Goal: Information Seeking & Learning: Learn about a topic

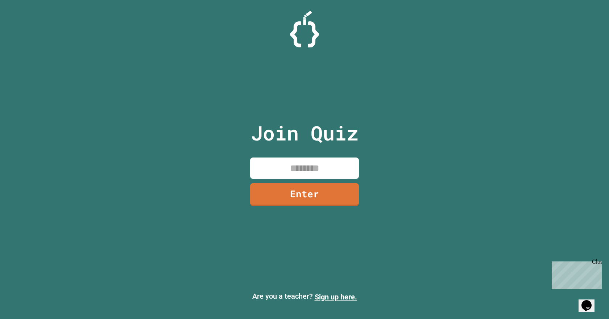
click at [306, 170] on input at bounding box center [304, 168] width 109 height 21
type input "********"
click at [308, 200] on link "Enter" at bounding box center [305, 194] width 108 height 24
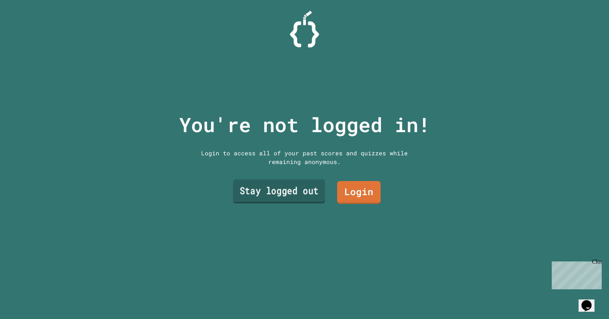
click at [292, 190] on link "Stay logged out" at bounding box center [279, 192] width 92 height 24
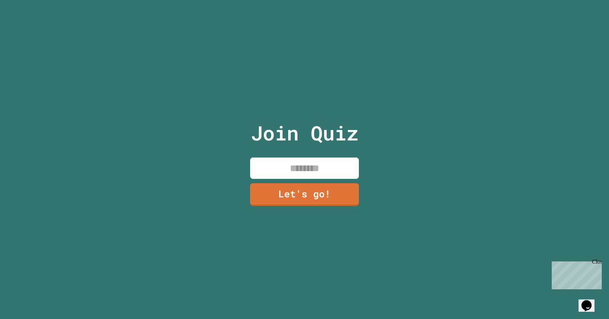
click at [297, 173] on input at bounding box center [304, 168] width 109 height 21
type input "**********"
click at [306, 190] on link "Let's go!" at bounding box center [305, 194] width 108 height 24
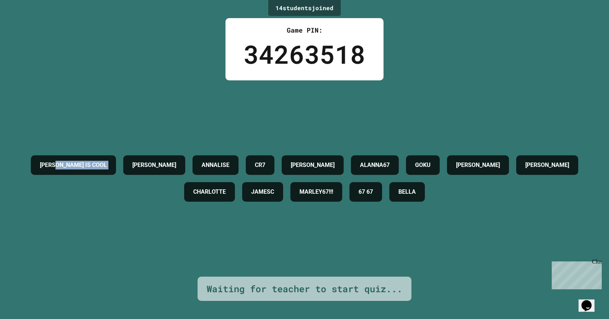
drag, startPoint x: 87, startPoint y: 154, endPoint x: 172, endPoint y: 167, distance: 86.1
click at [160, 170] on div "[PERSON_NAME] IS COOL [PERSON_NAME] CR7 [PERSON_NAME] ALANNA67 GOKU [PERSON_NAM…" at bounding box center [304, 179] width 573 height 54
click at [176, 161] on h4 "[PERSON_NAME]" at bounding box center [154, 165] width 44 height 9
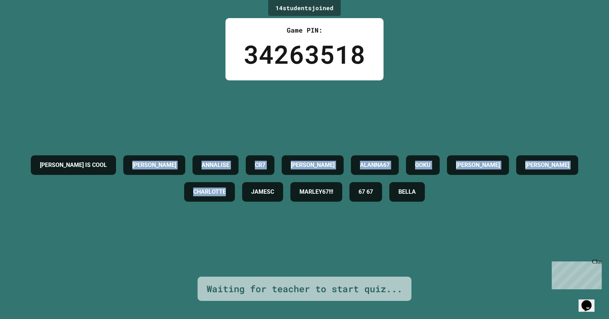
drag, startPoint x: 173, startPoint y: 161, endPoint x: 285, endPoint y: 178, distance: 113.7
click at [285, 178] on div "[PERSON_NAME] IS COOL [PERSON_NAME] CR7 [PERSON_NAME] ALANNA67 GOKU [PERSON_NAM…" at bounding box center [304, 179] width 573 height 54
click at [235, 182] on div "CHARLOTTE" at bounding box center [209, 192] width 51 height 20
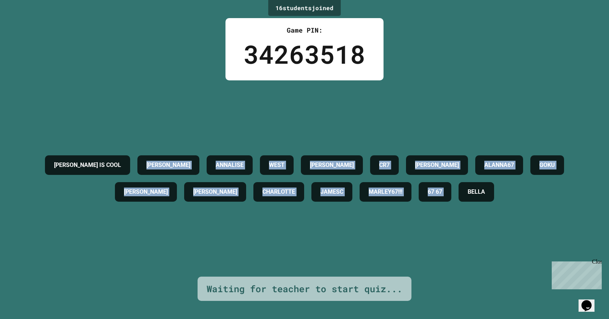
drag, startPoint x: 289, startPoint y: 208, endPoint x: 136, endPoint y: 144, distance: 165.6
click at [137, 152] on div "[PERSON_NAME] IS COOL [PERSON_NAME] [PERSON_NAME] [PERSON_NAME] CR7 [PERSON_NAM…" at bounding box center [304, 179] width 573 height 54
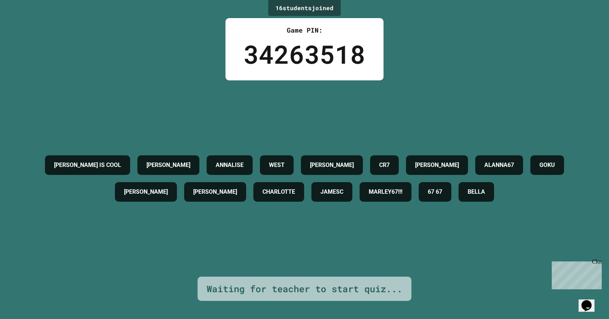
click at [67, 156] on div "[PERSON_NAME] IS COOL" at bounding box center [87, 166] width 85 height 20
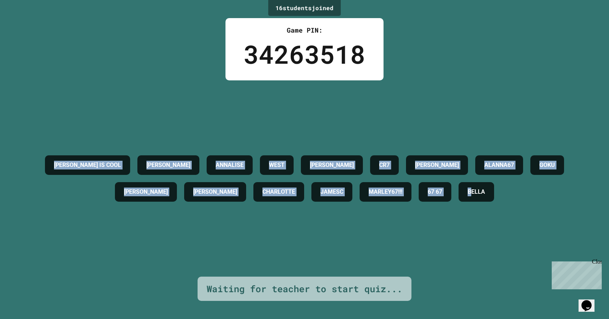
drag, startPoint x: 41, startPoint y: 142, endPoint x: 292, endPoint y: 265, distance: 278.6
click at [292, 265] on div "[PERSON_NAME] IS COOL [PERSON_NAME] [PERSON_NAME] [PERSON_NAME] CR7 [PERSON_NAM…" at bounding box center [304, 179] width 573 height 197
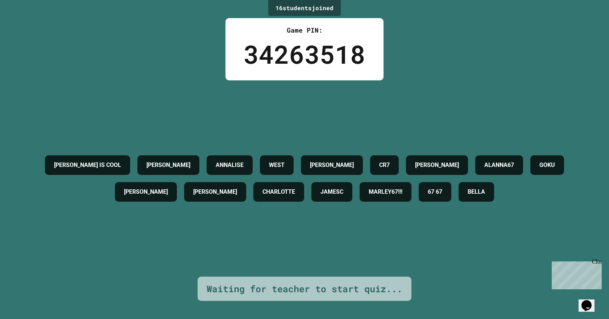
click at [319, 229] on div "[PERSON_NAME] IS COOL [PERSON_NAME] [PERSON_NAME] [PERSON_NAME] CR7 [PERSON_NAM…" at bounding box center [304, 179] width 573 height 197
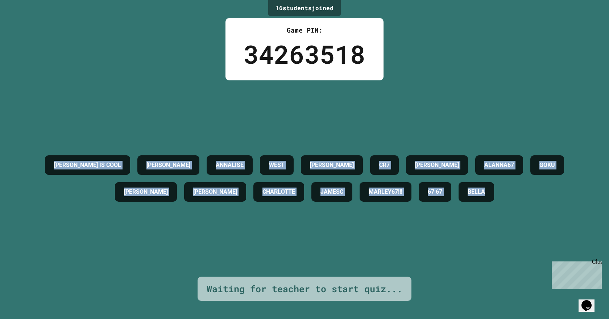
drag, startPoint x: 320, startPoint y: 211, endPoint x: 24, endPoint y: 155, distance: 300.9
click at [24, 155] on div "[PERSON_NAME] IS COOL [PERSON_NAME] [PERSON_NAME] [PERSON_NAME] CR7 [PERSON_NAM…" at bounding box center [304, 179] width 573 height 54
click at [475, 175] on div "ALANNA67" at bounding box center [499, 166] width 48 height 20
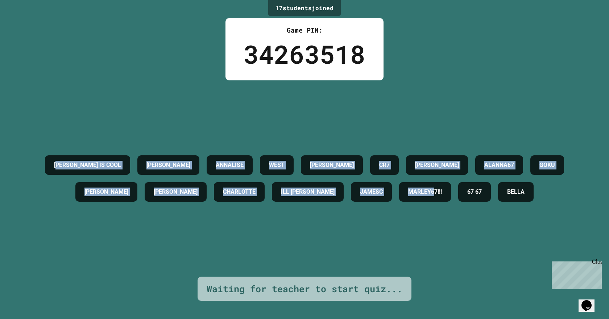
drag, startPoint x: 149, startPoint y: 129, endPoint x: 259, endPoint y: 199, distance: 130.6
click at [260, 199] on div "[PERSON_NAME] IS COOL [PERSON_NAME] [PERSON_NAME] [PERSON_NAME] CR7 [PERSON_NAM…" at bounding box center [304, 179] width 573 height 54
click at [399, 200] on div "MARLEY67!!!" at bounding box center [425, 192] width 52 height 20
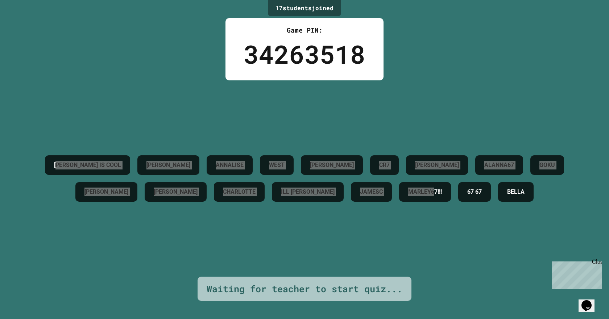
click at [592, 307] on button "Opens Chat This icon Opens the chat window." at bounding box center [587, 306] width 16 height 12
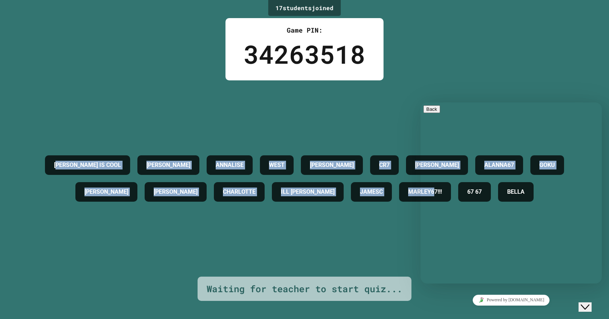
click at [253, 156] on div "ANNALISE" at bounding box center [230, 166] width 46 height 20
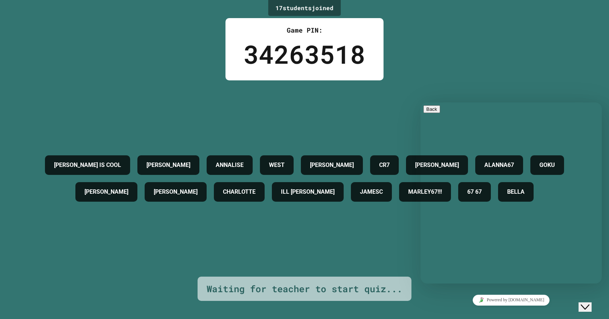
click at [457, 310] on textarea at bounding box center [452, 313] width 56 height 6
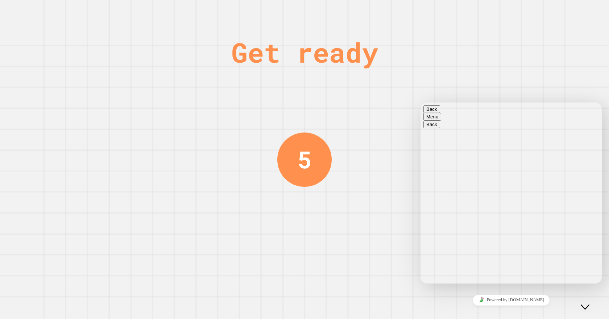
click at [434, 113] on button "Back" at bounding box center [432, 110] width 17 height 8
click at [592, 309] on button "Close Chat This icon closes the chat window." at bounding box center [585, 307] width 13 height 9
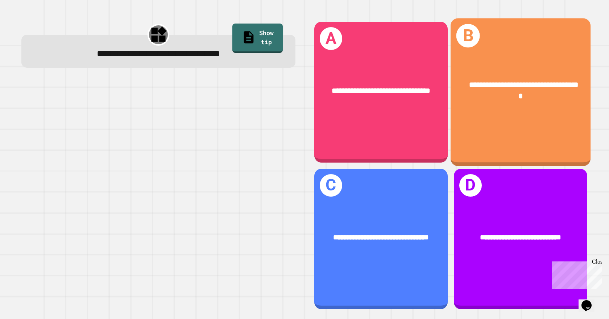
click at [494, 103] on div "**********" at bounding box center [520, 90] width 140 height 54
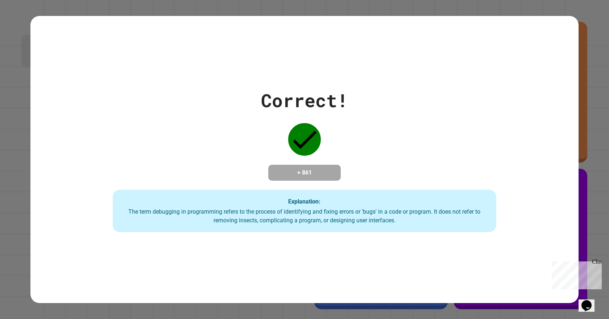
click at [297, 136] on icon at bounding box center [304, 139] width 33 height 33
click at [314, 197] on div "Explanation: The term debugging in programming refers to the process of identif…" at bounding box center [305, 211] width 384 height 43
click at [453, 230] on div "Explanation: The term debugging in programming refers to the process of identif…" at bounding box center [305, 211] width 384 height 43
click at [309, 179] on div "+ 861" at bounding box center [304, 173] width 73 height 16
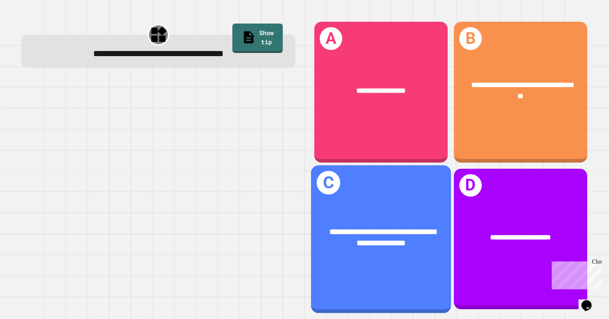
click at [388, 244] on div "**********" at bounding box center [381, 237] width 140 height 54
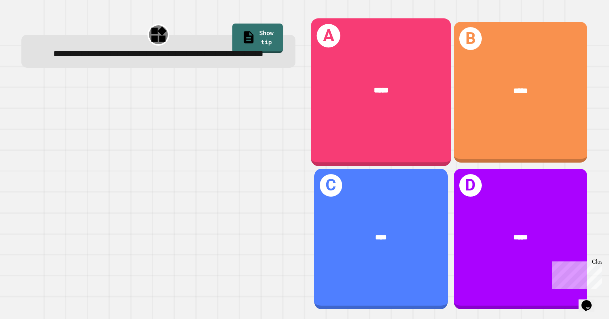
click at [364, 105] on div "*****" at bounding box center [381, 90] width 140 height 42
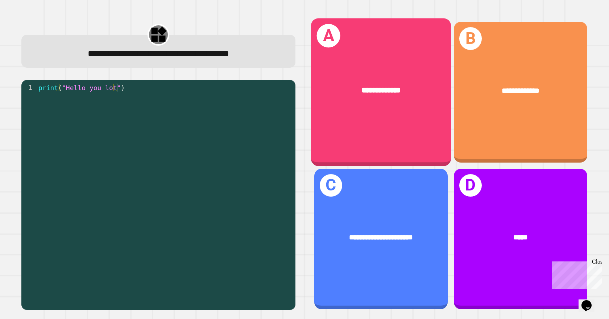
click at [399, 119] on div "**********" at bounding box center [381, 92] width 140 height 148
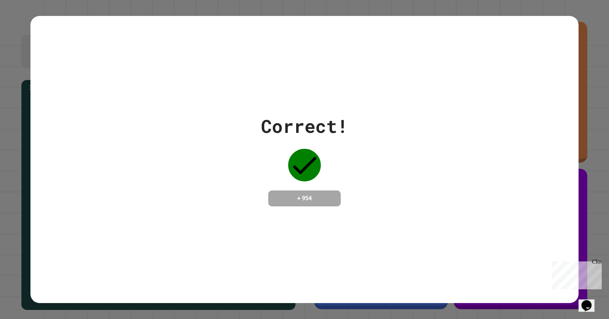
click at [330, 155] on div "Correct! + 954" at bounding box center [304, 160] width 87 height 94
drag, startPoint x: 316, startPoint y: 200, endPoint x: 253, endPoint y: 202, distance: 62.8
click at [254, 202] on div "Correct! + 954" at bounding box center [304, 160] width 548 height 94
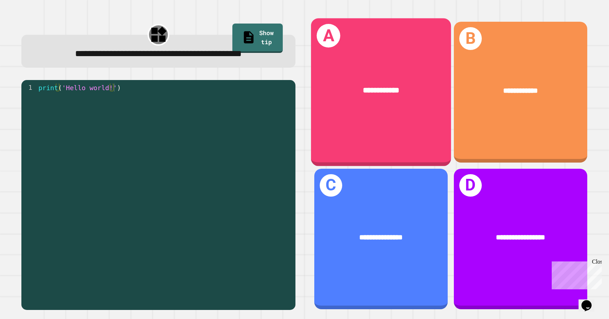
click at [367, 89] on span "**********" at bounding box center [381, 91] width 37 height 8
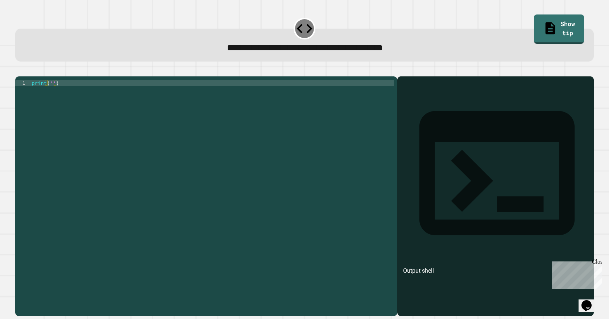
click at [157, 119] on div "print ( '' )" at bounding box center [212, 188] width 364 height 216
click at [53, 95] on div "print ( '' )" at bounding box center [212, 188] width 364 height 216
click at [50, 97] on div "print ( '' )" at bounding box center [212, 188] width 364 height 216
type textarea "**********"
click at [19, 71] on icon "button" at bounding box center [19, 71] width 0 height 0
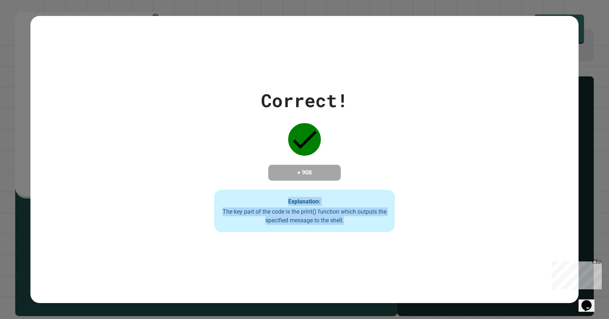
drag, startPoint x: 309, startPoint y: 204, endPoint x: 223, endPoint y: 185, distance: 88.4
click at [223, 185] on div "Correct! + 908 Explanation: The key part of the code is the print() function wh…" at bounding box center [305, 160] width 258 height 146
click at [309, 213] on div "The key part of the code is the print() function which outputs the specified me…" at bounding box center [305, 216] width 166 height 17
drag, startPoint x: 333, startPoint y: 202, endPoint x: 137, endPoint y: 195, distance: 195.6
click at [137, 195] on div "Correct! + 908 Explanation: The key part of the code is the print() function wh…" at bounding box center [304, 160] width 548 height 146
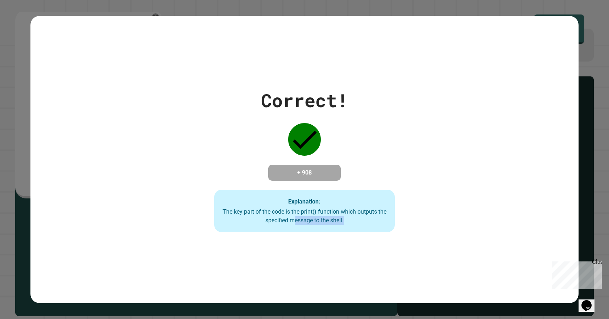
drag, startPoint x: 344, startPoint y: 221, endPoint x: 293, endPoint y: 223, distance: 51.2
click at [290, 222] on div "The key part of the code is the print() function which outputs the specified me…" at bounding box center [305, 216] width 166 height 17
click at [288, 259] on div "Correct! + 908 Explanation: The key part of the code is the print() function wh…" at bounding box center [304, 160] width 548 height 288
click at [597, 263] on div "Close" at bounding box center [596, 263] width 9 height 9
click at [591, 301] on icon "Chat widget" at bounding box center [587, 306] width 10 height 11
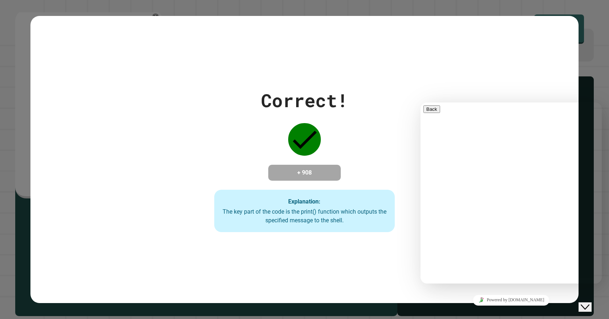
click at [474, 310] on textarea at bounding box center [452, 313] width 56 height 6
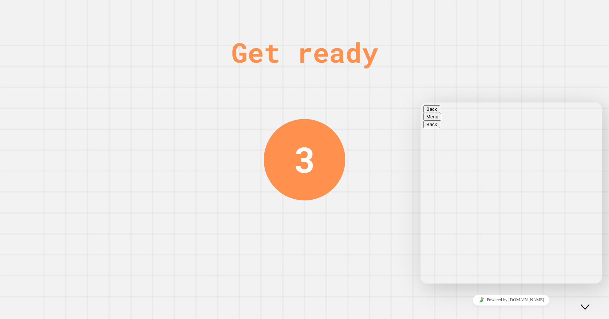
drag, startPoint x: 406, startPoint y: 187, endPoint x: 415, endPoint y: 183, distance: 9.2
click at [409, 185] on div "Get ready 3" at bounding box center [304, 159] width 609 height 319
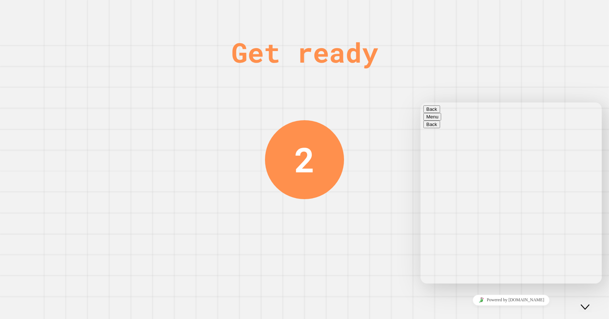
click at [431, 112] on button "Back" at bounding box center [432, 110] width 17 height 8
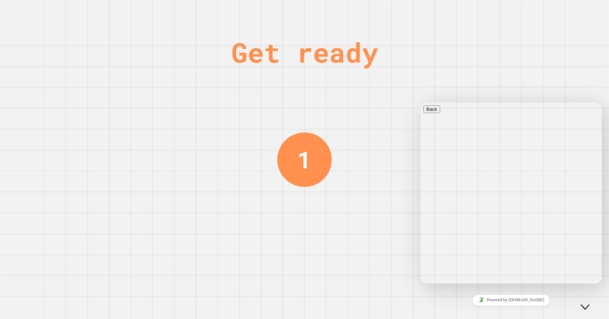
click at [586, 303] on button "Close Chat This icon closes the chat window." at bounding box center [585, 307] width 13 height 9
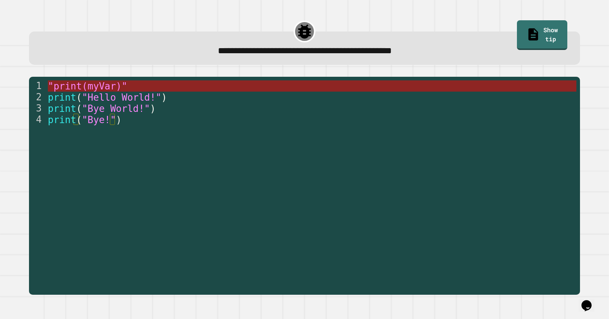
click at [103, 88] on span ""print(myVar)"" at bounding box center [87, 86] width 79 height 11
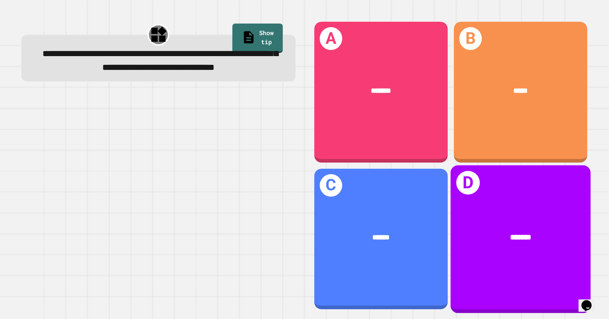
click at [550, 239] on div "*******" at bounding box center [520, 237] width 140 height 42
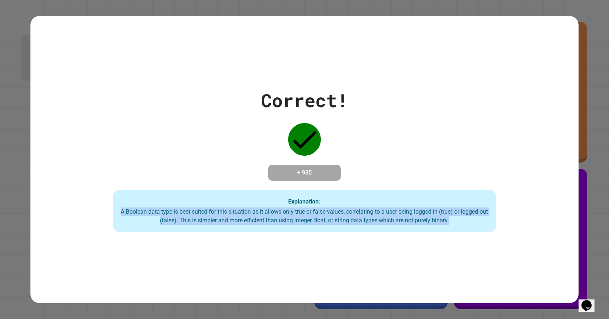
drag, startPoint x: 383, startPoint y: 218, endPoint x: 61, endPoint y: 209, distance: 322.5
click at [61, 209] on div "Correct! + 935 Explanation: A Boolean data type is best suited for this situati…" at bounding box center [304, 160] width 548 height 146
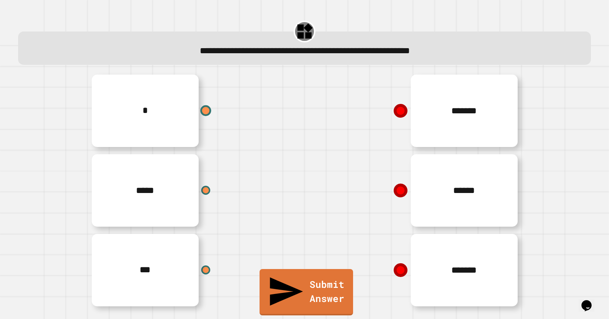
click at [201, 112] on div at bounding box center [206, 111] width 11 height 11
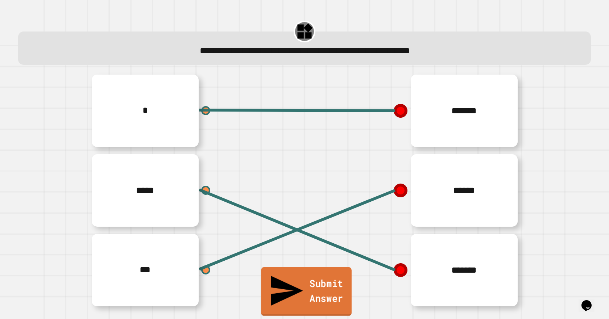
click at [289, 303] on link "Submit Answer" at bounding box center [306, 292] width 91 height 49
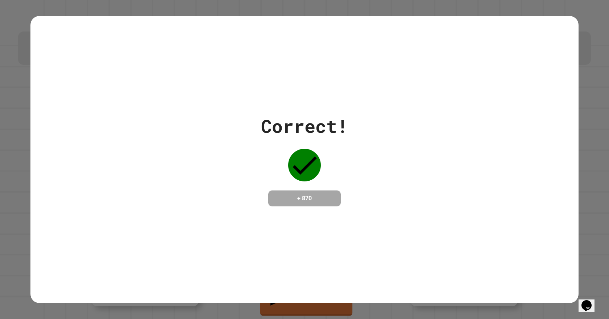
click at [590, 302] on icon "Chat widget" at bounding box center [587, 306] width 10 height 11
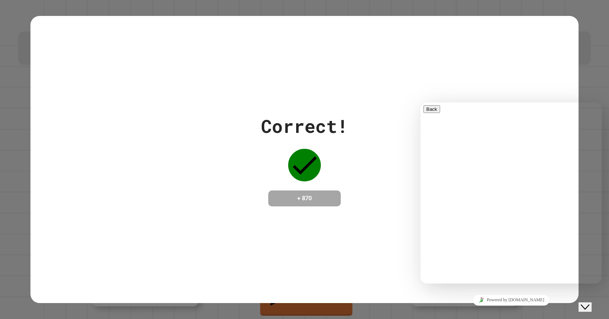
click at [473, 310] on textarea "**********" at bounding box center [452, 313] width 56 height 6
drag, startPoint x: 449, startPoint y: 275, endPoint x: 453, endPoint y: 275, distance: 3.7
click at [450, 310] on textarea "**********" at bounding box center [452, 313] width 56 height 6
click at [453, 310] on textarea "**********" at bounding box center [452, 313] width 56 height 6
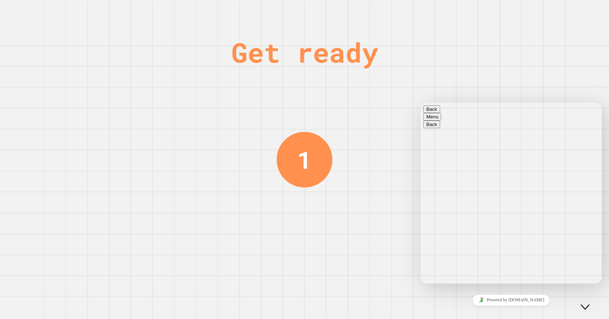
type textarea "**********"
drag, startPoint x: 590, startPoint y: 300, endPoint x: 616, endPoint y: 408, distance: 110.7
click at [590, 303] on icon "Close Chat This icon closes the chat window." at bounding box center [585, 307] width 9 height 9
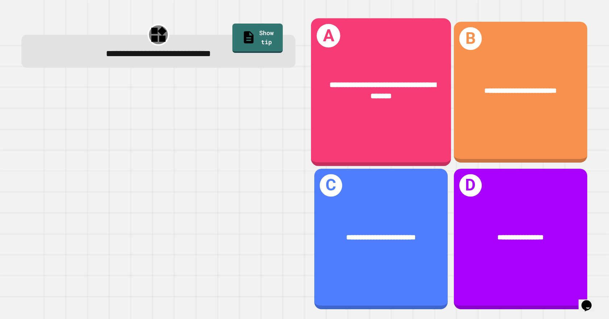
click at [399, 93] on div "**********" at bounding box center [381, 90] width 109 height 23
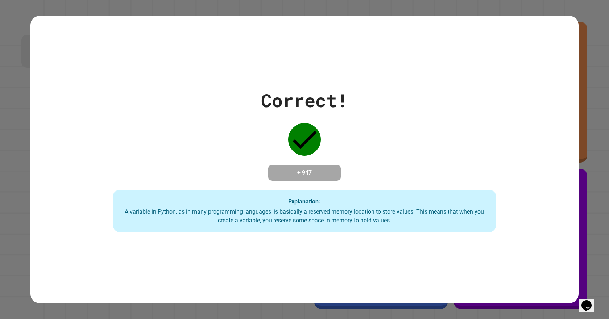
click at [591, 300] on button "Opens Chat This icon Opens the chat window." at bounding box center [587, 306] width 16 height 12
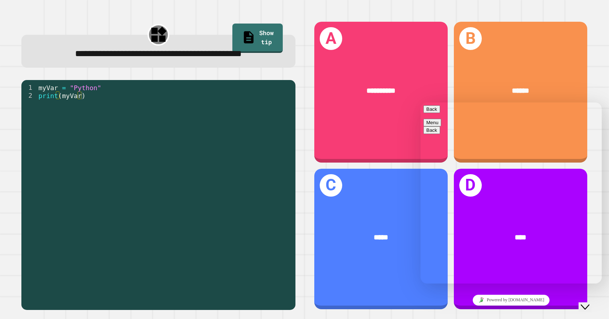
click at [590, 305] on icon "Chat widget" at bounding box center [585, 307] width 9 height 5
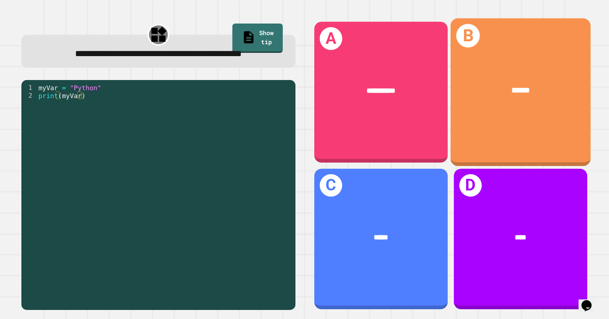
click at [493, 88] on div "******" at bounding box center [520, 90] width 109 height 12
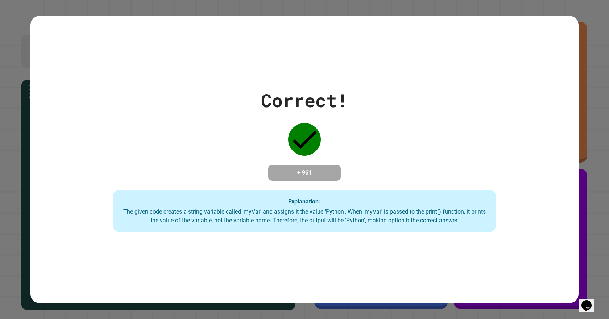
click at [593, 302] on div "Opens Chat This icon Opens the chat window." at bounding box center [587, 306] width 12 height 12
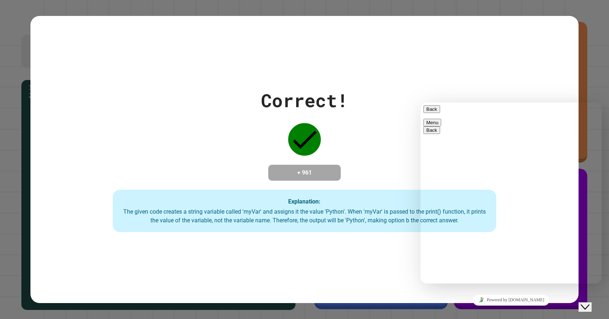
click at [590, 303] on icon "Close Chat This icon closes the chat window." at bounding box center [585, 307] width 9 height 9
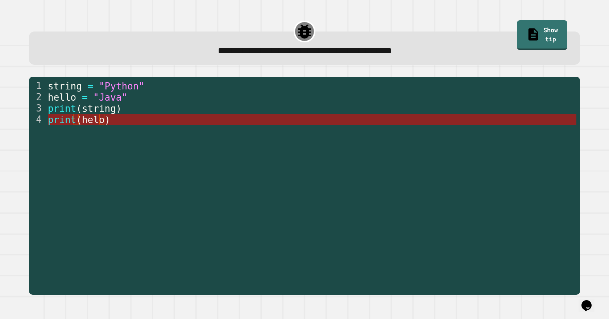
click at [105, 121] on span ")" at bounding box center [108, 120] width 6 height 11
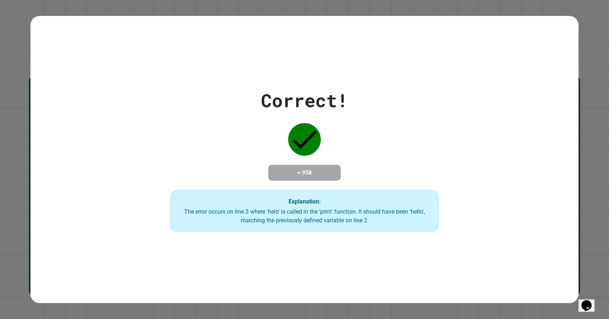
click at [590, 301] on icon "Chat widget" at bounding box center [587, 306] width 10 height 11
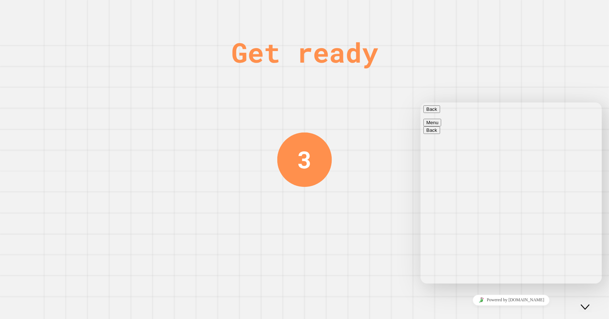
click at [592, 306] on button "Close Chat This icon closes the chat window." at bounding box center [585, 307] width 13 height 9
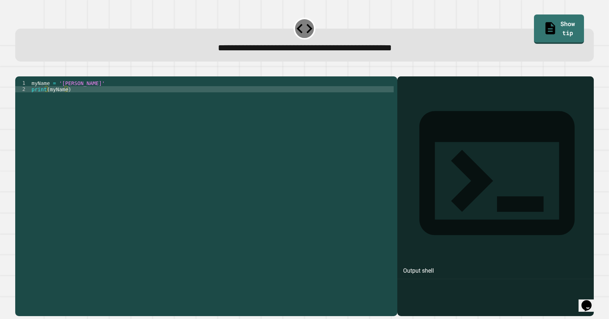
click at [59, 93] on div "myName = '[PERSON_NAME]' print ( myName )" at bounding box center [212, 188] width 364 height 216
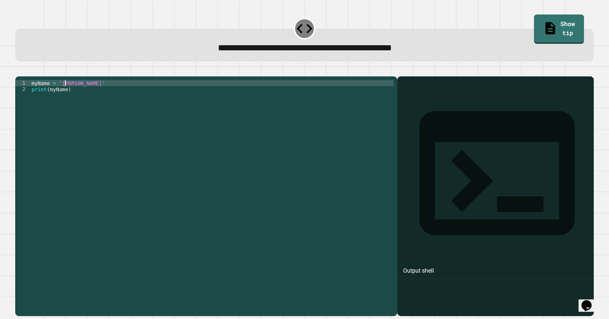
scroll to position [0, 3]
type textarea "**********"
click at [19, 69] on div "**********" at bounding box center [304, 192] width 585 height 255
click at [19, 71] on icon "button" at bounding box center [19, 71] width 0 height 0
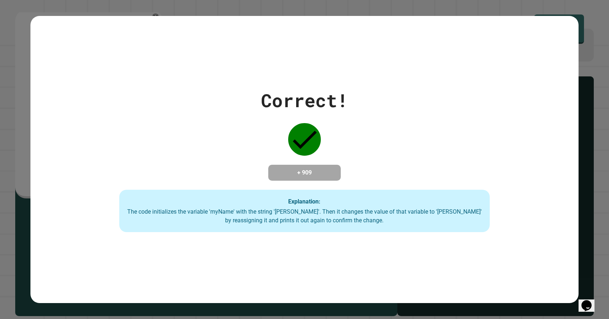
drag, startPoint x: 291, startPoint y: 209, endPoint x: 284, endPoint y: 218, distance: 10.8
drag, startPoint x: 284, startPoint y: 218, endPoint x: 279, endPoint y: 224, distance: 8.6
drag, startPoint x: 279, startPoint y: 224, endPoint x: 443, endPoint y: 234, distance: 164.2
click at [443, 234] on div "Correct! + 909 Explanation: The code initializes the variable 'myName' with the…" at bounding box center [304, 160] width 548 height 288
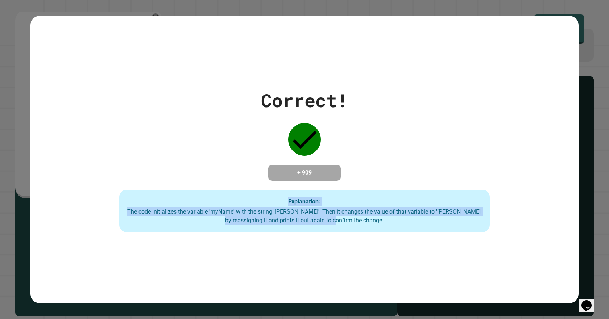
drag, startPoint x: 274, startPoint y: 197, endPoint x: 0, endPoint y: 151, distance: 277.9
click at [0, 151] on div "Correct! + 909 Explanation: The code initializes the variable 'myName' with the…" at bounding box center [304, 159] width 609 height 319
click at [234, 213] on div "The code initializes the variable 'myName' with the string '[PERSON_NAME]'. The…" at bounding box center [305, 216] width 356 height 17
drag, startPoint x: 143, startPoint y: 191, endPoint x: 602, endPoint y: 287, distance: 469.4
click at [602, 287] on div "Correct! + 909 Explanation: The code initializes the variable 'myName' with the…" at bounding box center [304, 159] width 609 height 319
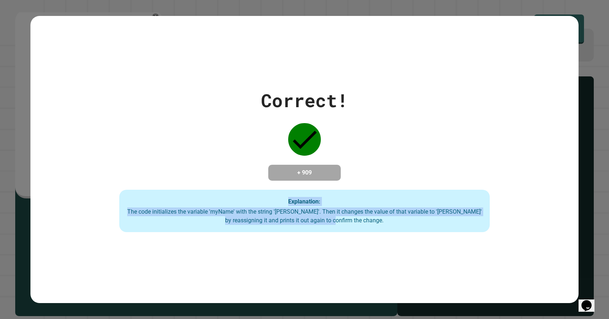
click at [368, 220] on div "The code initializes the variable 'myName' with the string '[PERSON_NAME]'. The…" at bounding box center [305, 216] width 356 height 17
drag, startPoint x: 488, startPoint y: 246, endPoint x: 0, endPoint y: 170, distance: 494.4
click at [0, 170] on div "Correct! + 909 Explanation: The code initializes the variable 'myName' with the…" at bounding box center [304, 159] width 609 height 319
click at [20, 173] on div "Correct! + 909 Explanation: The code initializes the variable 'myName' with the…" at bounding box center [304, 159] width 609 height 319
click at [61, 170] on div "Correct! + 909 Explanation: The code initializes the variable 'myName' with the…" at bounding box center [304, 160] width 548 height 146
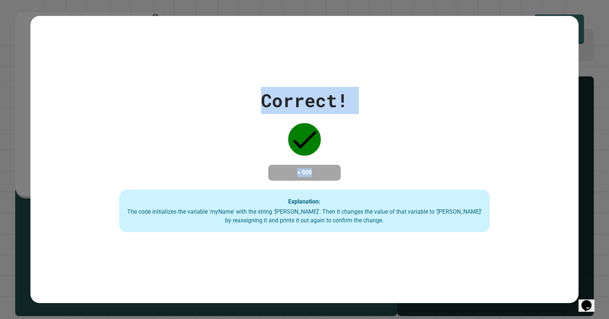
drag, startPoint x: 89, startPoint y: 175, endPoint x: 461, endPoint y: 296, distance: 391.1
click at [521, 319] on html "**********" at bounding box center [304, 159] width 609 height 319
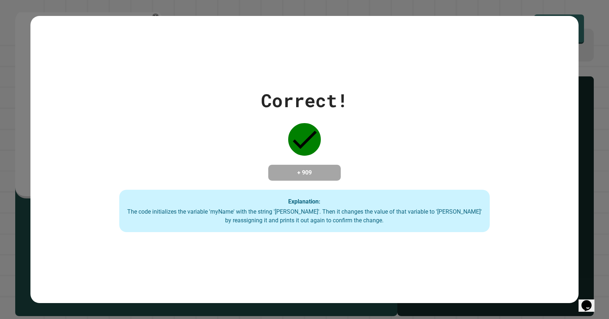
click at [412, 275] on div "Correct! + 909 Explanation: The code initializes the variable 'myName' with the…" at bounding box center [304, 160] width 548 height 288
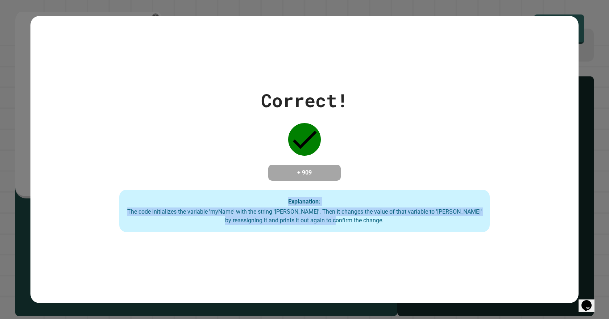
drag, startPoint x: 269, startPoint y: 210, endPoint x: 1, endPoint y: 155, distance: 273.5
click at [1, 155] on div "Correct! + 909 Explanation: The code initializes the variable 'myName' with the…" at bounding box center [304, 159] width 609 height 319
click at [35, 160] on div "Correct! + 909 Explanation: The code initializes the variable 'myName' with the…" at bounding box center [304, 160] width 548 height 146
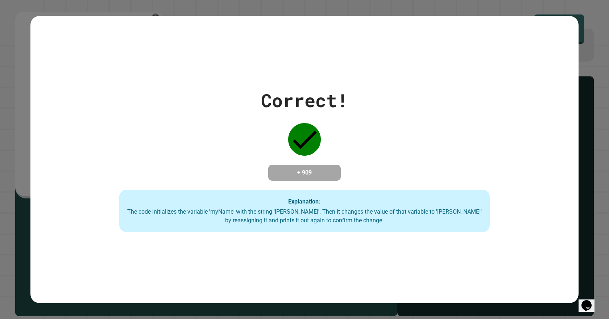
click at [46, 151] on div "Correct! + 909 Explanation: The code initializes the variable 'myName' with the…" at bounding box center [304, 160] width 548 height 146
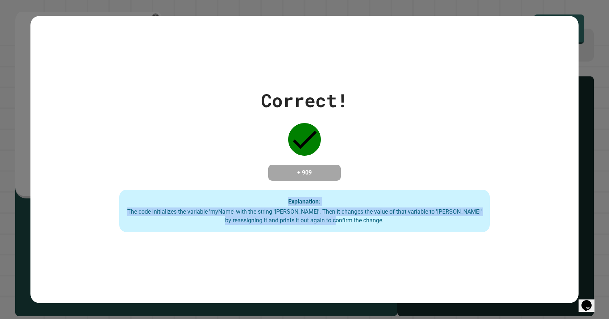
drag, startPoint x: 89, startPoint y: 163, endPoint x: 466, endPoint y: 292, distance: 398.9
click at [466, 292] on div "Correct! + 909 Explanation: The code initializes the variable 'myName' with the…" at bounding box center [304, 160] width 548 height 288
click at [464, 292] on div "Correct! + 909 Explanation: The code initializes the variable 'myName' with the…" at bounding box center [304, 160] width 548 height 288
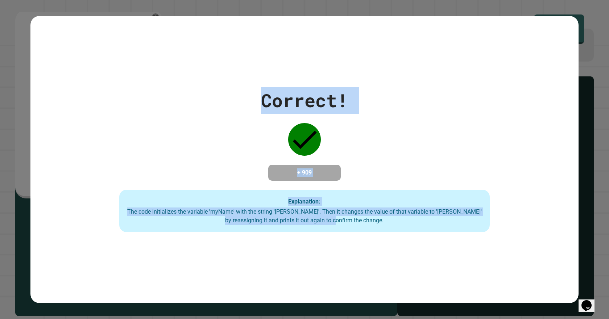
drag, startPoint x: 425, startPoint y: 263, endPoint x: 238, endPoint y: 97, distance: 250.2
click at [238, 97] on div "Correct! + 909 Explanation: The code initializes the variable 'myName' with the…" at bounding box center [304, 160] width 548 height 288
click at [160, 137] on div "Correct! + 909 Explanation: The code initializes the variable 'myName' with the…" at bounding box center [304, 160] width 529 height 146
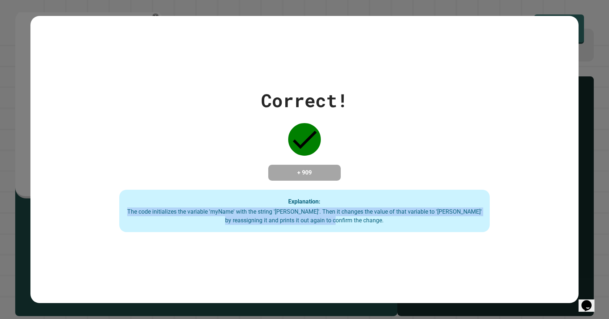
drag, startPoint x: 449, startPoint y: 229, endPoint x: 66, endPoint y: 209, distance: 384.2
click at [66, 209] on div "Correct! + 909 Explanation: The code initializes the variable 'myName' with the…" at bounding box center [304, 160] width 548 height 146
click at [241, 238] on div "Correct! + 909 Explanation: The code initializes the variable 'myName' with the…" at bounding box center [304, 160] width 548 height 288
drag, startPoint x: 377, startPoint y: 223, endPoint x: 104, endPoint y: 198, distance: 274.2
click at [104, 198] on div "Correct! + 909 Explanation: The code initializes the variable 'myName' with the…" at bounding box center [304, 160] width 529 height 146
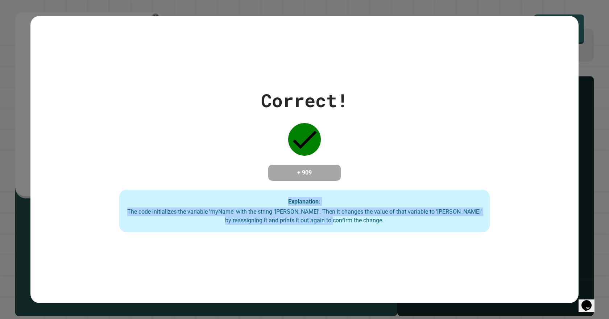
click at [104, 198] on div "Correct! + 909 Explanation: The code initializes the variable 'myName' with the…" at bounding box center [304, 160] width 529 height 146
drag, startPoint x: 416, startPoint y: 229, endPoint x: 98, endPoint y: 180, distance: 321.8
click at [98, 180] on div "Correct! + 909 Explanation: The code initializes the variable 'myName' with the…" at bounding box center [304, 160] width 529 height 146
click at [98, 181] on div "Correct! + 909 Explanation: The code initializes the variable 'myName' with the…" at bounding box center [304, 160] width 529 height 146
drag, startPoint x: 403, startPoint y: 235, endPoint x: 53, endPoint y: 180, distance: 354.6
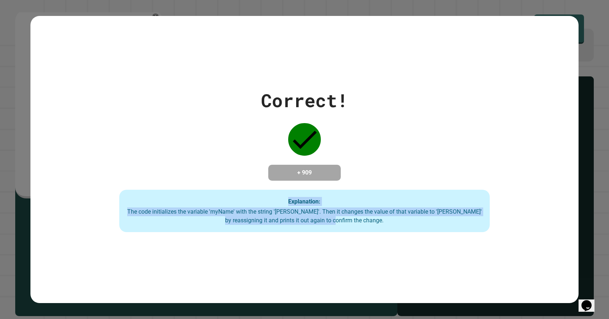
click at [53, 180] on div "Correct! + 909 Explanation: The code initializes the variable 'myName' with the…" at bounding box center [304, 160] width 548 height 288
click at [53, 179] on div "Correct! + 909 Explanation: The code initializes the variable 'myName' with the…" at bounding box center [304, 160] width 548 height 146
click at [224, 230] on div "Explanation: The code initializes the variable 'myName' with the string '[PERSO…" at bounding box center [304, 211] width 370 height 43
drag, startPoint x: 320, startPoint y: 223, endPoint x: 0, endPoint y: 181, distance: 322.6
click at [0, 181] on div "Correct! + 909 Explanation: The code initializes the variable 'myName' with the…" at bounding box center [304, 159] width 609 height 319
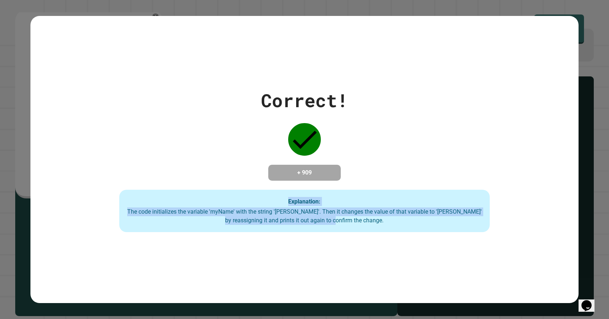
click at [125, 202] on div "Correct! + 909 Explanation: The code initializes the variable 'myName' with the…" at bounding box center [304, 160] width 529 height 146
drag, startPoint x: 301, startPoint y: 229, endPoint x: 0, endPoint y: 176, distance: 305.6
click at [0, 176] on div "Correct! + 909 Explanation: The code initializes the variable 'myName' with the…" at bounding box center [304, 159] width 609 height 319
click at [187, 297] on div "Correct! + 909 Explanation: The code initializes the variable 'myName' with the…" at bounding box center [304, 160] width 548 height 288
click at [186, 248] on div "Correct! + 909 Explanation: The code initializes the variable 'myName' with the…" at bounding box center [304, 160] width 548 height 288
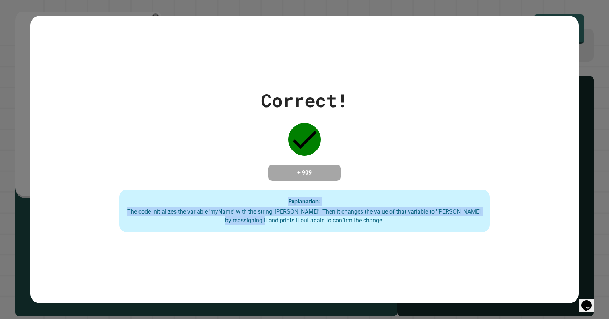
click at [190, 249] on div "Correct! + 909 Explanation: The code initializes the variable 'myName' with the…" at bounding box center [304, 160] width 548 height 288
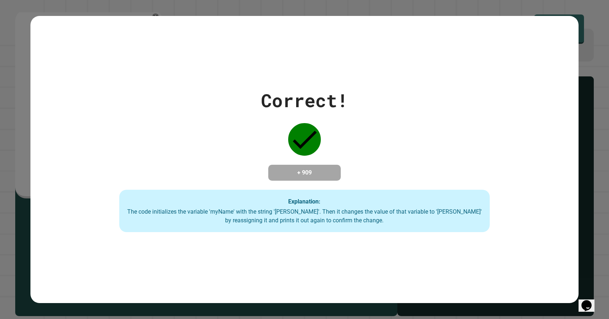
click at [588, 303] on icon "Chat widget" at bounding box center [587, 306] width 10 height 11
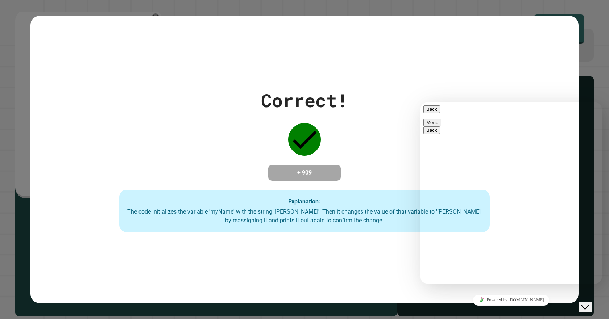
click at [429, 112] on button "Back" at bounding box center [432, 110] width 17 height 8
click at [590, 303] on icon "Close Chat This icon closes the chat window." at bounding box center [585, 307] width 9 height 9
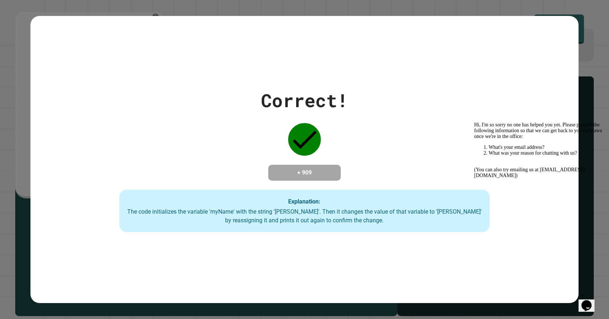
click at [590, 301] on icon "Chat widget" at bounding box center [587, 306] width 10 height 11
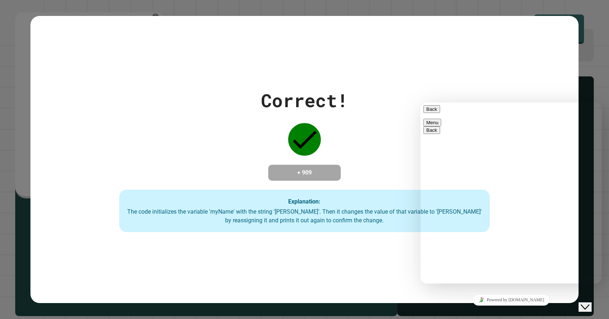
type textarea "**********"
drag, startPoint x: 466, startPoint y: 279, endPoint x: 507, endPoint y: 272, distance: 41.0
click at [421, 273] on html "**********" at bounding box center [511, 193] width 181 height 181
drag, startPoint x: 484, startPoint y: 283, endPoint x: 469, endPoint y: 274, distance: 17.0
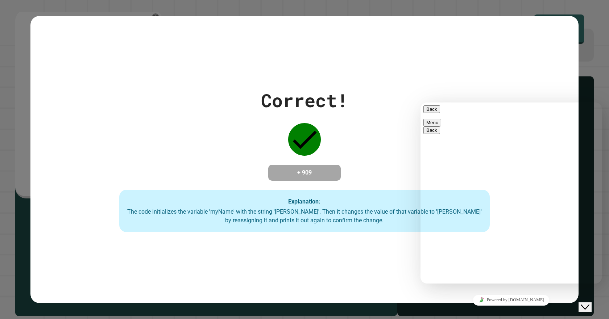
drag, startPoint x: 469, startPoint y: 274, endPoint x: 360, endPoint y: 275, distance: 108.4
click at [421, 275] on html "**********" at bounding box center [511, 193] width 181 height 181
click at [590, 303] on icon "Close Chat This icon closes the chat window." at bounding box center [585, 307] width 9 height 9
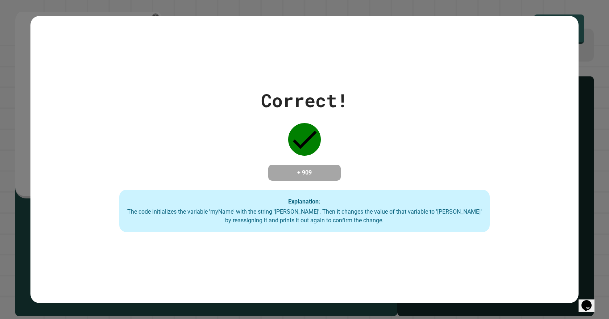
drag, startPoint x: 325, startPoint y: 175, endPoint x: 159, endPoint y: 172, distance: 165.8
click at [159, 171] on div "Correct! + 909 Explanation: The code initializes the variable 'myName' with the…" at bounding box center [304, 160] width 529 height 146
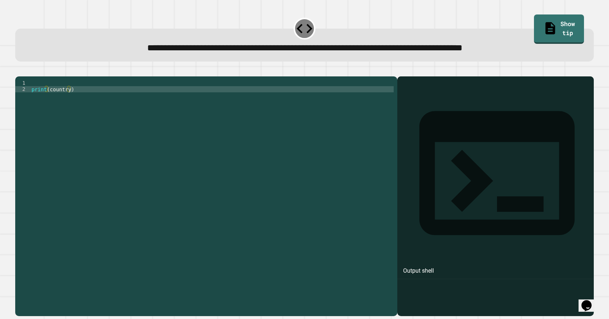
click at [65, 96] on div "print ( country )" at bounding box center [212, 188] width 364 height 216
click at [19, 71] on icon "button" at bounding box center [19, 71] width 0 height 0
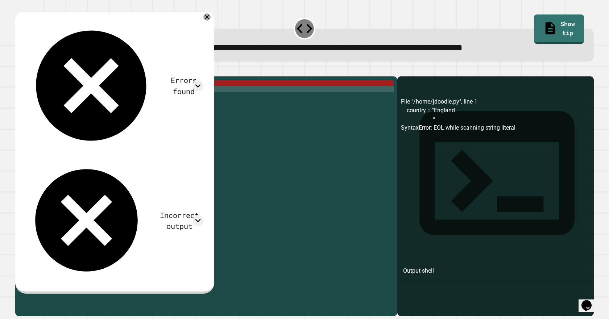
click at [31, 99] on div "country = "England " print ( country )" at bounding box center [212, 188] width 364 height 216
type textarea "**********"
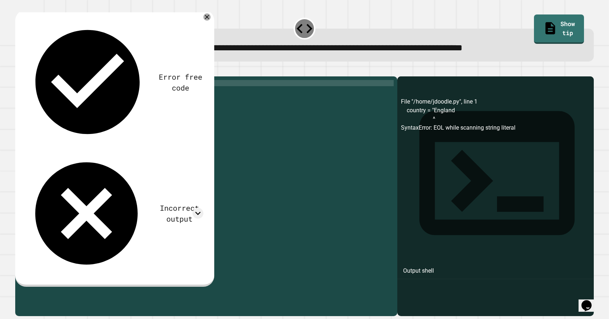
click at [19, 71] on button "button" at bounding box center [19, 71] width 0 height 0
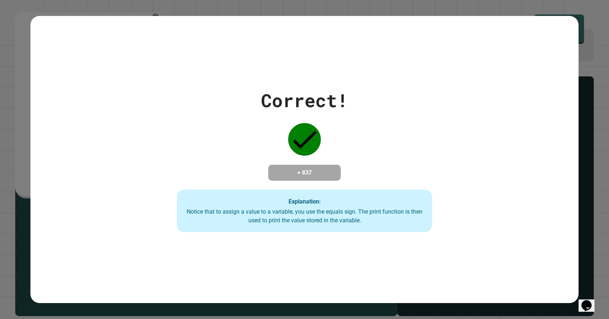
drag, startPoint x: 327, startPoint y: 173, endPoint x: 248, endPoint y: 173, distance: 79.1
click at [248, 173] on div "Correct! + 837 Explanation: Notice that to assign a value to a variable, you us…" at bounding box center [305, 160] width 364 height 146
click at [300, 177] on h4 "+ 837" at bounding box center [305, 173] width 58 height 9
drag, startPoint x: 273, startPoint y: 169, endPoint x: 432, endPoint y: 174, distance: 158.9
click at [432, 174] on div "Correct! + 837 Explanation: Notice that to assign a value to a variable, you us…" at bounding box center [305, 160] width 364 height 146
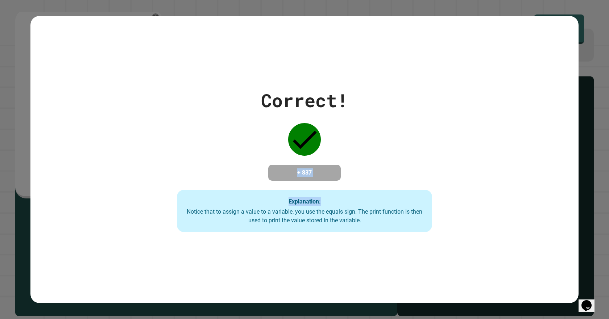
drag, startPoint x: 432, startPoint y: 174, endPoint x: 417, endPoint y: 174, distance: 15.6
click at [432, 174] on div "Correct! + 837 Explanation: Notice that to assign a value to a variable, you us…" at bounding box center [305, 160] width 364 height 146
click at [396, 173] on div "Correct! + 837 Explanation: Notice that to assign a value to a variable, you us…" at bounding box center [305, 160] width 364 height 146
drag, startPoint x: 302, startPoint y: 138, endPoint x: 242, endPoint y: 126, distance: 61.4
click at [242, 126] on div "Correct! + 837 Explanation: Notice that to assign a value to a variable, you us…" at bounding box center [305, 160] width 364 height 146
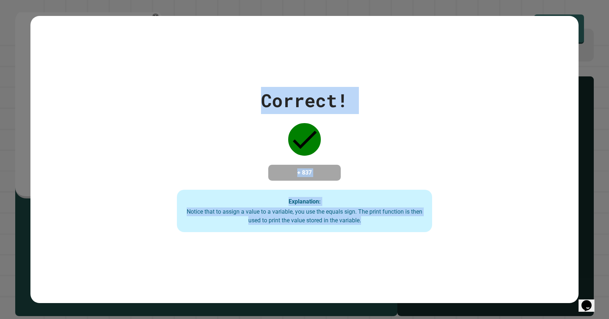
drag, startPoint x: 260, startPoint y: 89, endPoint x: 421, endPoint y: 288, distance: 256.6
click at [421, 288] on div "Correct! + 837 Explanation: Notice that to assign a value to a variable, you us…" at bounding box center [304, 160] width 548 height 288
click at [422, 285] on div "Correct! + 837 Explanation: Notice that to assign a value to a variable, you us…" at bounding box center [304, 160] width 548 height 288
drag, startPoint x: 356, startPoint y: 205, endPoint x: 134, endPoint y: 64, distance: 262.9
click at [134, 64] on div "Correct! + 837 Explanation: Notice that to assign a value to a variable, you us…" at bounding box center [304, 160] width 548 height 288
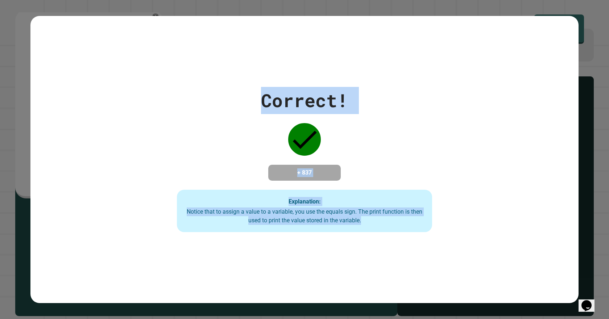
click at [134, 64] on div "Correct! + 837 Explanation: Notice that to assign a value to a variable, you us…" at bounding box center [304, 160] width 548 height 288
drag, startPoint x: 179, startPoint y: 88, endPoint x: 482, endPoint y: 267, distance: 351.8
click at [482, 267] on div "Correct! + 837 Explanation: Notice that to assign a value to a variable, you us…" at bounding box center [304, 160] width 548 height 288
click at [205, 140] on div "Correct! + 837 Explanation: Notice that to assign a value to a variable, you us…" at bounding box center [305, 160] width 364 height 146
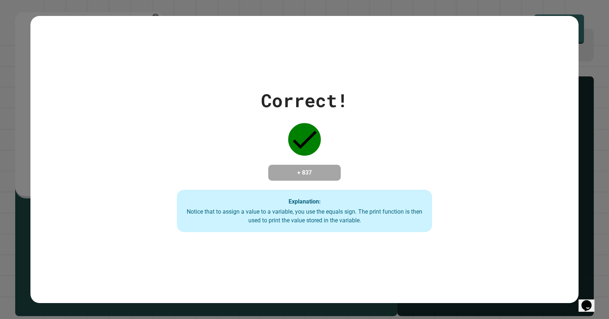
drag, startPoint x: 202, startPoint y: 90, endPoint x: 554, endPoint y: 337, distance: 430.5
click at [554, 319] on html "**********" at bounding box center [304, 159] width 609 height 319
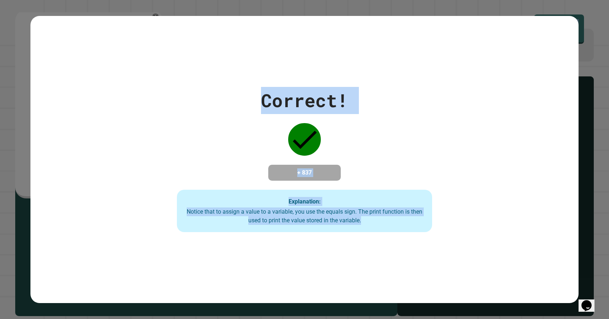
drag, startPoint x: 499, startPoint y: 297, endPoint x: 66, endPoint y: -6, distance: 528.5
click at [66, 0] on html "**********" at bounding box center [304, 159] width 609 height 319
click at [435, 238] on div "Correct! + 837 Explanation: Notice that to assign a value to a variable, you us…" at bounding box center [304, 160] width 548 height 288
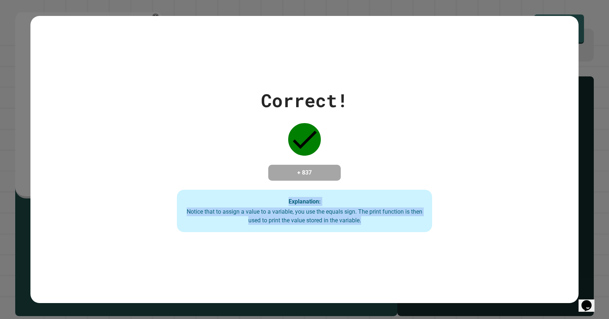
drag, startPoint x: 488, startPoint y: 278, endPoint x: 60, endPoint y: 58, distance: 481.7
click at [60, 58] on div "Correct! + 837 Explanation: Notice that to assign a value to a variable, you us…" at bounding box center [304, 160] width 548 height 288
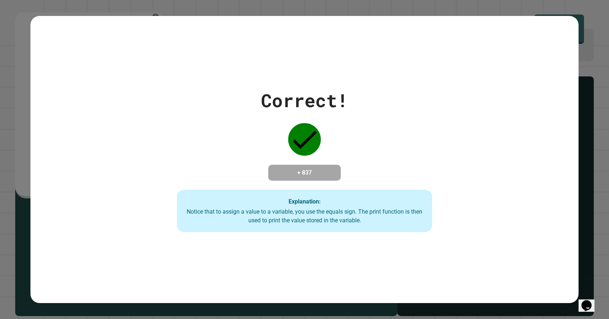
click at [590, 301] on icon "Chat widget" at bounding box center [587, 306] width 10 height 11
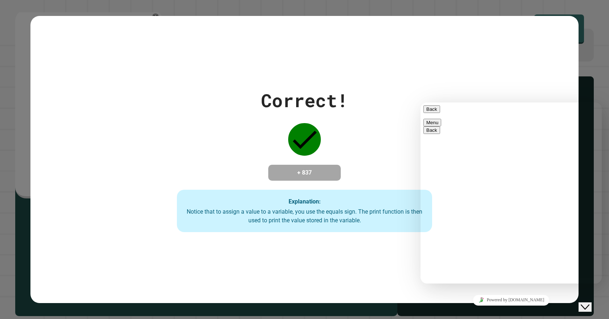
click at [583, 303] on div "Close Chat This icon closes the chat window." at bounding box center [585, 307] width 9 height 9
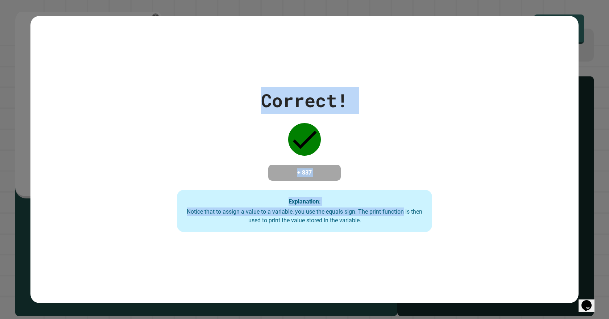
drag, startPoint x: 245, startPoint y: 121, endPoint x: 400, endPoint y: 210, distance: 178.5
click at [400, 210] on div "Correct! + 837 Explanation: Notice that to assign a value to a variable, you us…" at bounding box center [305, 160] width 364 height 146
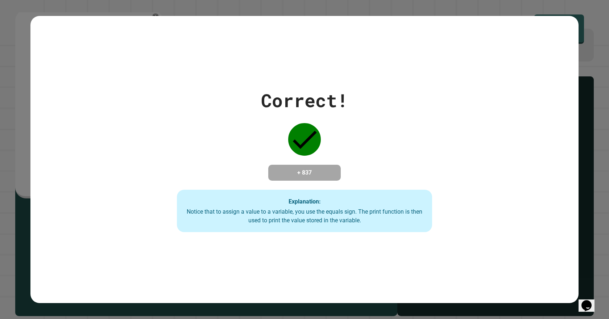
click at [446, 276] on div "Correct! + 837 Explanation: Notice that to assign a value to a variable, you us…" at bounding box center [304, 160] width 548 height 288
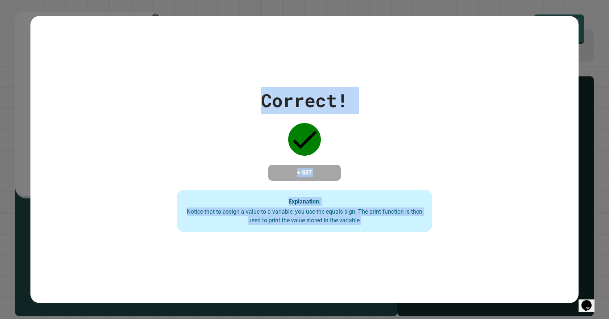
drag, startPoint x: 292, startPoint y: 146, endPoint x: 67, endPoint y: -15, distance: 276.3
click at [67, 0] on html "**********" at bounding box center [304, 159] width 609 height 319
click at [110, 128] on div "Correct! + 837 Explanation: Notice that to assign a value to a variable, you us…" at bounding box center [304, 160] width 548 height 146
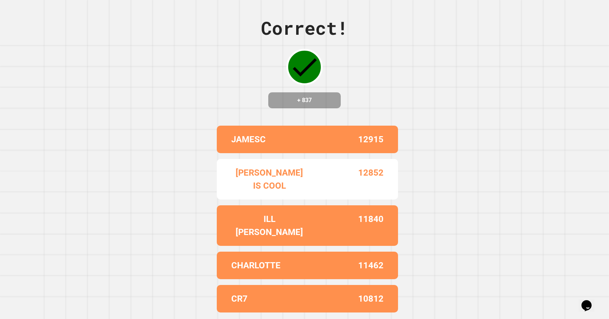
drag, startPoint x: 174, startPoint y: 127, endPoint x: 431, endPoint y: 288, distance: 302.4
click at [396, 239] on div "Correct! + 837 JAMESC 12915 [PERSON_NAME] IS COOL 12852 ILL [PERSON_NAME] 11840…" at bounding box center [304, 159] width 609 height 319
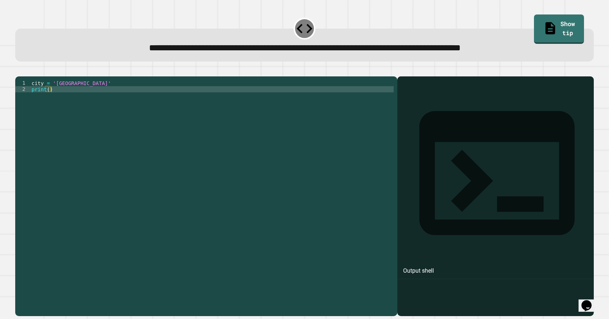
click at [52, 94] on div "city = 'Madrid' print ( )" at bounding box center [212, 188] width 364 height 216
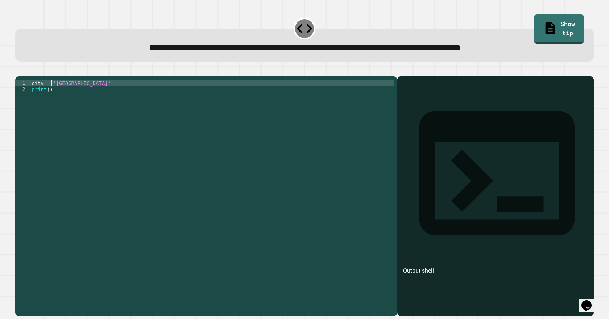
click at [53, 95] on div "city = 'Madrid' print ( )" at bounding box center [212, 188] width 364 height 216
click at [49, 101] on div "city = 'London' print ( )" at bounding box center [212, 188] width 364 height 216
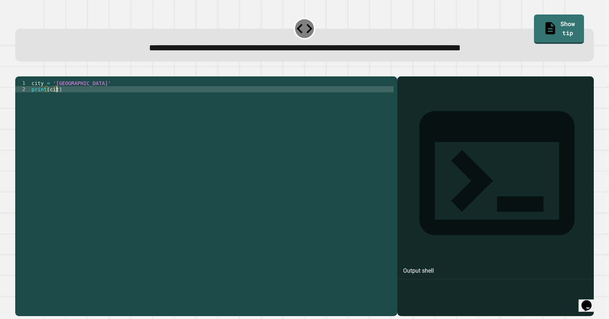
scroll to position [0, 2]
type textarea "**********"
click at [19, 71] on icon "button" at bounding box center [19, 71] width 0 height 0
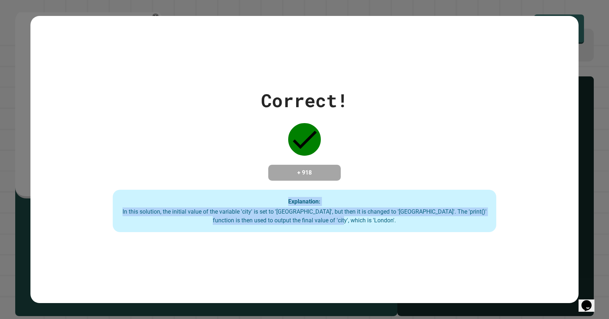
drag, startPoint x: 392, startPoint y: 224, endPoint x: 91, endPoint y: 140, distance: 311.6
click at [91, 140] on div "Correct! + 918 Explanation: In this solution, the initial value of the variable…" at bounding box center [304, 160] width 548 height 146
click at [94, 139] on div "Correct! + 918 Explanation: In this solution, the initial value of the variable…" at bounding box center [304, 160] width 548 height 146
click at [151, 207] on div "Explanation: In this solution, the initial value of the variable 'city' is set …" at bounding box center [305, 211] width 384 height 43
drag, startPoint x: 136, startPoint y: 210, endPoint x: 419, endPoint y: 225, distance: 284.0
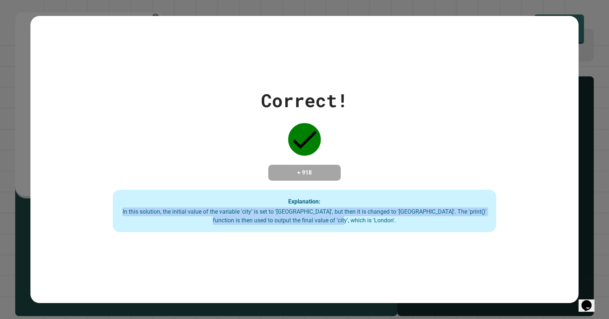
click at [420, 225] on div "In this solution, the initial value of the variable 'city' is set to '[GEOGRAPH…" at bounding box center [304, 216] width 369 height 17
click at [418, 225] on div "In this solution, the initial value of the variable 'city' is set to '[GEOGRAPH…" at bounding box center [304, 216] width 369 height 17
drag, startPoint x: 418, startPoint y: 225, endPoint x: 95, endPoint y: 145, distance: 332.4
click at [95, 145] on div "Correct! + 918 Explanation: In this solution, the initial value of the variable…" at bounding box center [304, 160] width 548 height 146
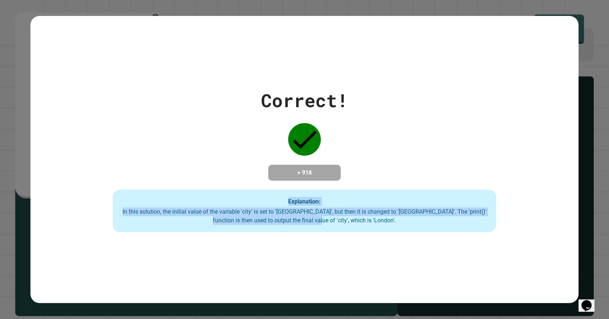
drag, startPoint x: 95, startPoint y: 145, endPoint x: 354, endPoint y: 286, distance: 294.2
click at [354, 286] on div "Correct! + 918 Explanation: In this solution, the initial value of the variable…" at bounding box center [304, 160] width 548 height 288
drag, startPoint x: 413, startPoint y: 255, endPoint x: 0, endPoint y: 110, distance: 438.1
click at [0, 110] on div "Correct! + 918 Explanation: In this solution, the initial value of the variable…" at bounding box center [304, 159] width 609 height 319
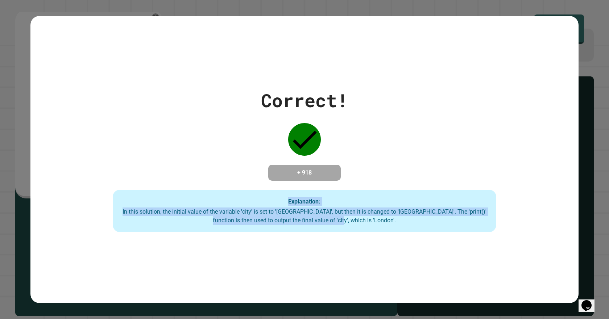
click at [7, 112] on div "Correct! + 918 Explanation: In this solution, the initial value of the variable…" at bounding box center [304, 159] width 609 height 319
drag, startPoint x: 0, startPoint y: 26, endPoint x: 475, endPoint y: 261, distance: 530.5
click at [475, 261] on div "Correct! + 918 Explanation: In this solution, the initial value of the variable…" at bounding box center [304, 159] width 609 height 319
click at [390, 242] on div "Correct! + 918 Explanation: In this solution, the initial value of the variable…" at bounding box center [304, 160] width 548 height 288
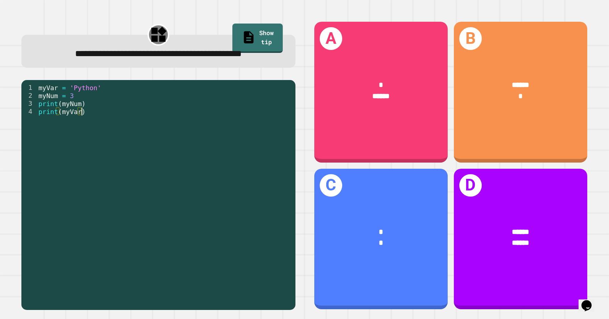
drag, startPoint x: 292, startPoint y: 165, endPoint x: 160, endPoint y: 205, distance: 138.2
click at [160, 205] on div "myVar = 'Python' myNum = 3 print ( myNum ) print ( myVar )" at bounding box center [164, 187] width 255 height 207
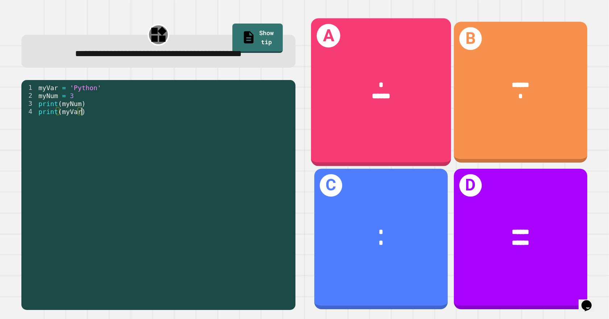
click at [378, 109] on div "* ******" at bounding box center [381, 90] width 140 height 54
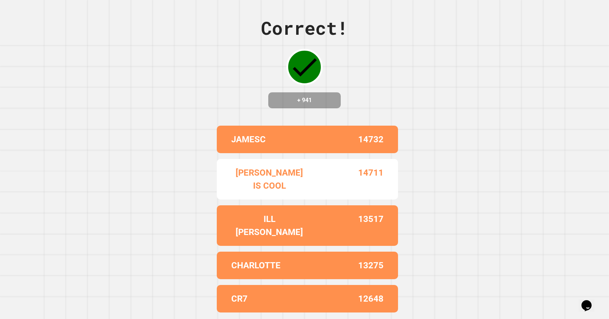
click at [304, 97] on h4 "+ 941" at bounding box center [305, 100] width 58 height 9
drag, startPoint x: 298, startPoint y: 67, endPoint x: 325, endPoint y: 81, distance: 30.0
click at [325, 81] on div "Correct! + 941" at bounding box center [304, 62] width 87 height 94
drag, startPoint x: 300, startPoint y: 67, endPoint x: 213, endPoint y: 97, distance: 91.3
click at [213, 95] on div "Correct! + 941 JAMESC 14732 [PERSON_NAME] IS COOL 14711 ILL [PERSON_NAME] 13517…" at bounding box center [304, 159] width 609 height 319
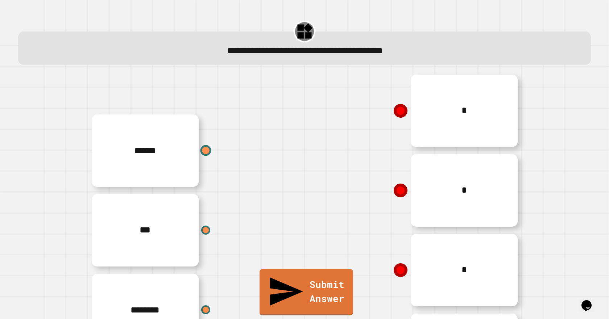
click at [201, 153] on div at bounding box center [206, 150] width 11 height 11
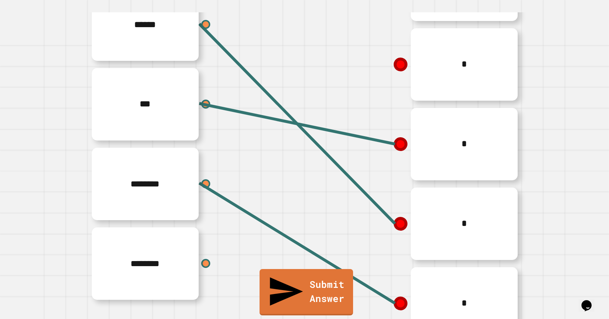
scroll to position [54, 0]
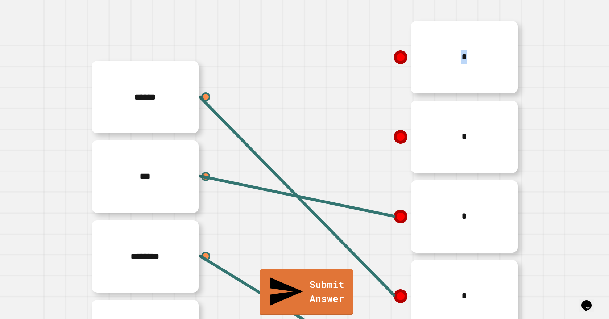
drag, startPoint x: 394, startPoint y: 59, endPoint x: 290, endPoint y: 184, distance: 162.6
click at [291, 184] on div "****** *** ******** ******** * * * * *" at bounding box center [304, 216] width 435 height 399
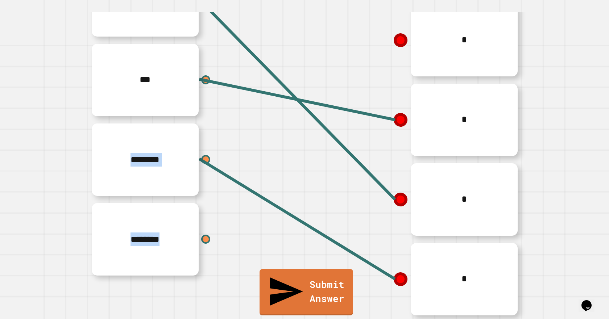
scroll to position [90, 0]
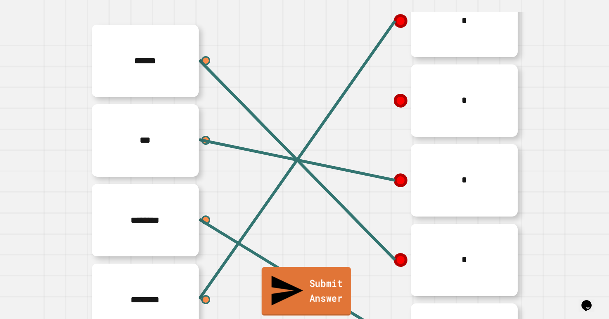
click at [286, 307] on link "Submit Answer" at bounding box center [307, 291] width 90 height 49
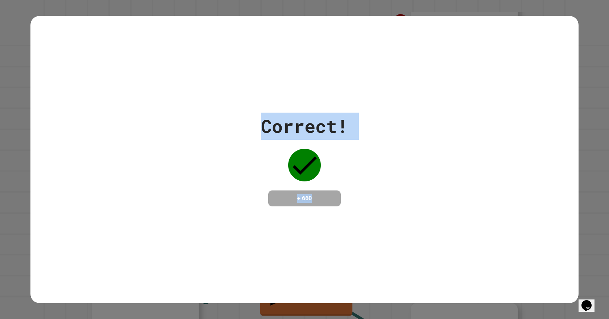
drag, startPoint x: 388, startPoint y: 214, endPoint x: 412, endPoint y: 240, distance: 35.2
click at [412, 240] on div "Correct! + 660" at bounding box center [304, 160] width 548 height 288
drag, startPoint x: 409, startPoint y: 240, endPoint x: 360, endPoint y: 207, distance: 58.9
click at [408, 240] on div "Correct! + 660" at bounding box center [304, 160] width 548 height 288
click at [319, 178] on div "Correct! + 660" at bounding box center [304, 160] width 87 height 94
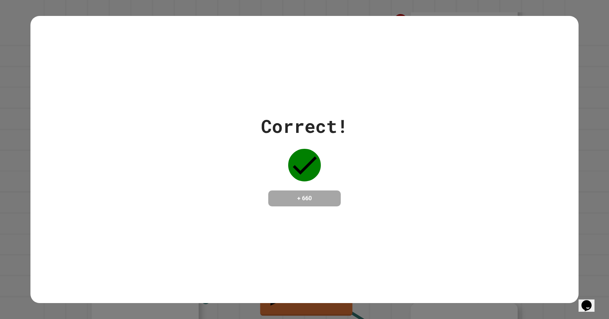
click at [320, 194] on h4 "+ 660" at bounding box center [305, 198] width 58 height 9
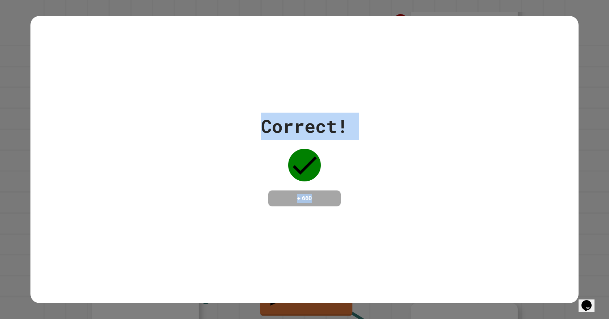
drag, startPoint x: 320, startPoint y: 194, endPoint x: 238, endPoint y: 112, distance: 115.6
click at [242, 100] on div "Correct! + 660" at bounding box center [304, 160] width 548 height 288
click at [233, 124] on div "Correct! + 660" at bounding box center [304, 160] width 548 height 94
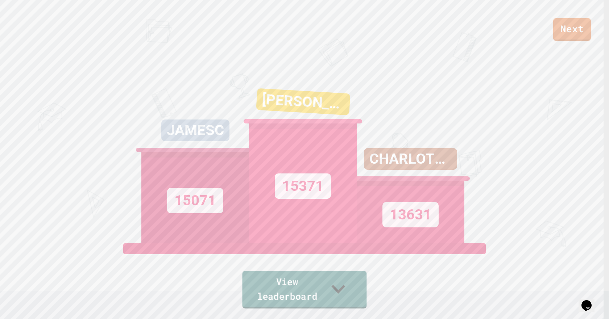
click at [342, 294] on icon at bounding box center [339, 289] width 28 height 29
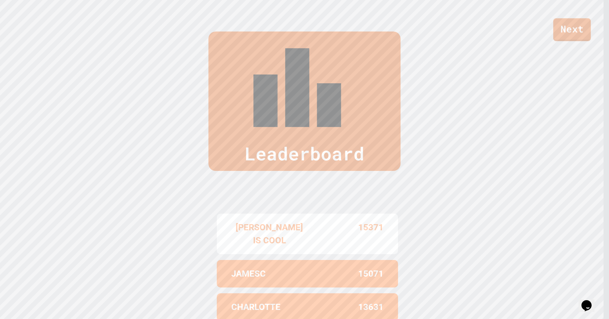
click at [581, 36] on link "Next" at bounding box center [572, 29] width 38 height 23
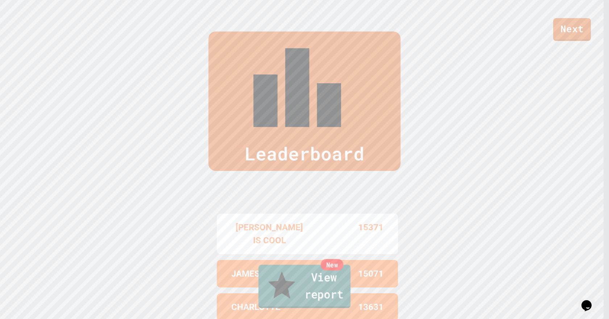
click at [301, 286] on link "New View report" at bounding box center [305, 287] width 92 height 44
